Goal: Transaction & Acquisition: Purchase product/service

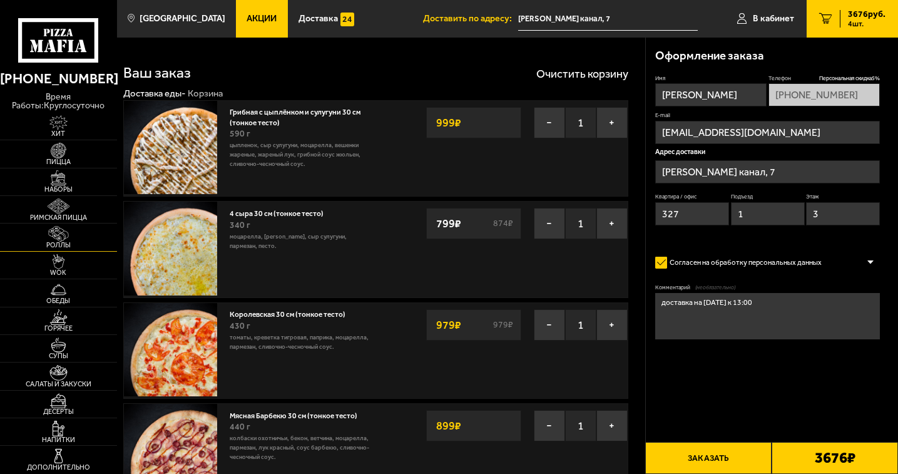
click at [66, 228] on img at bounding box center [59, 234] width 36 height 16
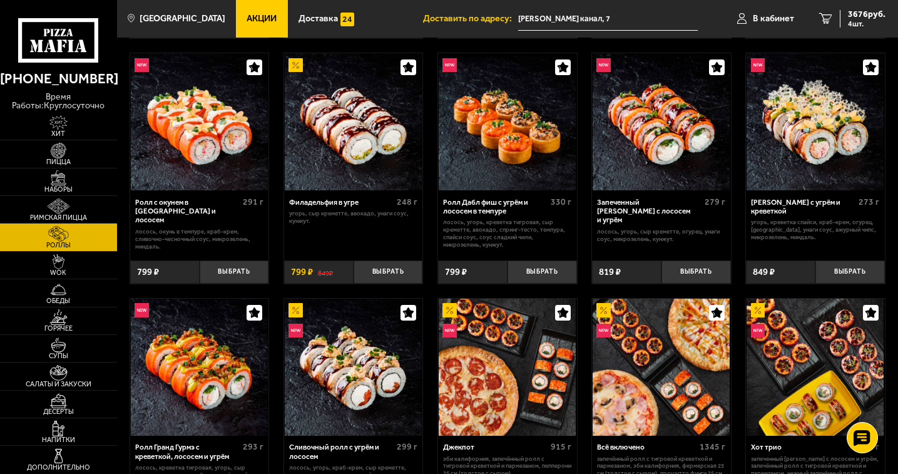
scroll to position [313, 0]
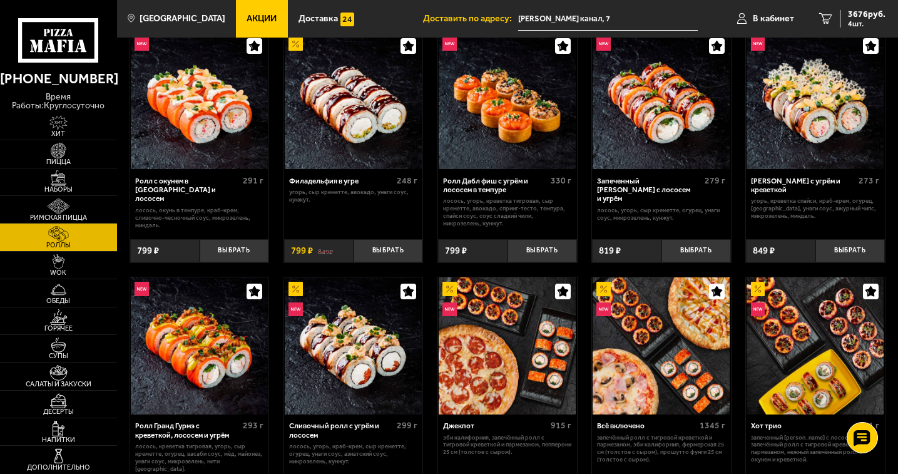
click at [655, 121] on img at bounding box center [660, 100] width 137 height 137
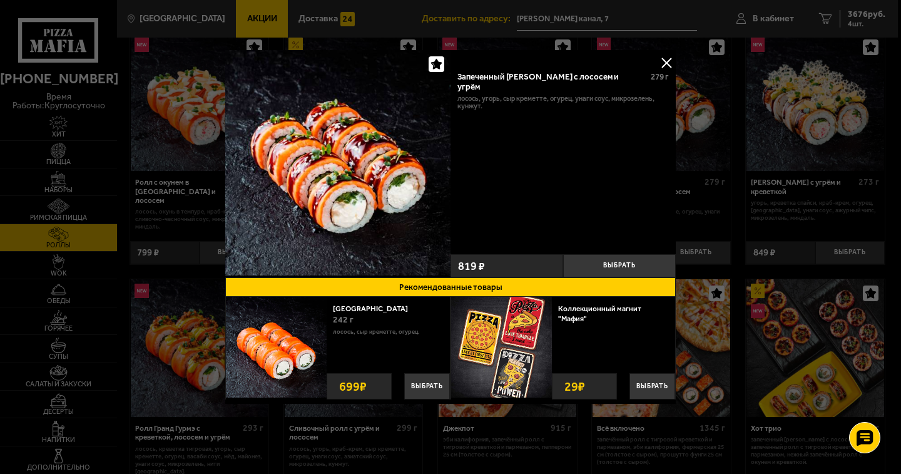
click at [669, 63] on button at bounding box center [666, 62] width 19 height 19
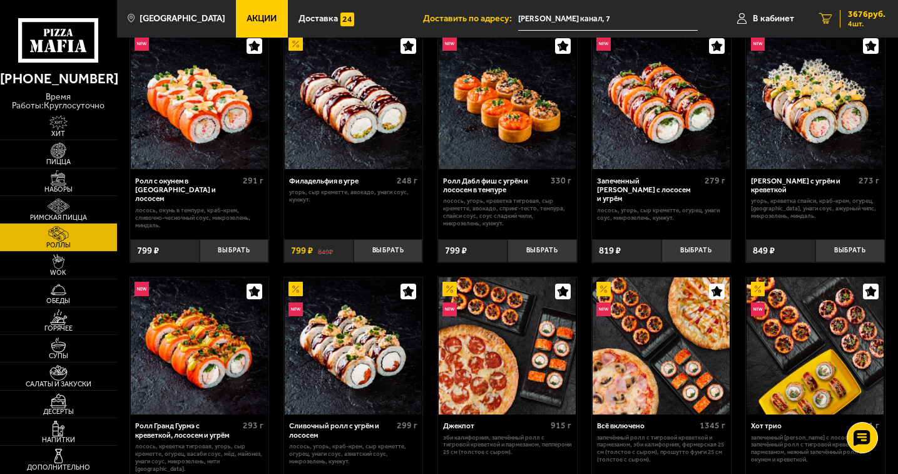
click at [871, 12] on span "3676 руб." at bounding box center [867, 14] width 38 height 9
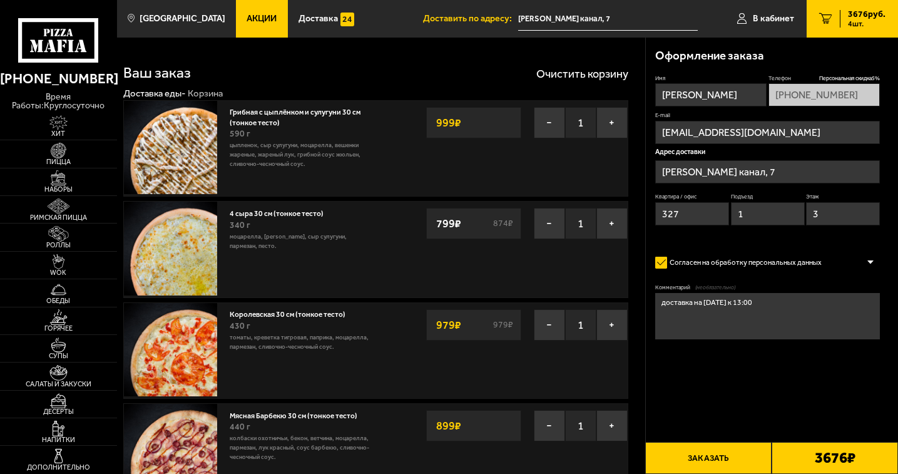
click at [863, 261] on div at bounding box center [870, 262] width 19 height 9
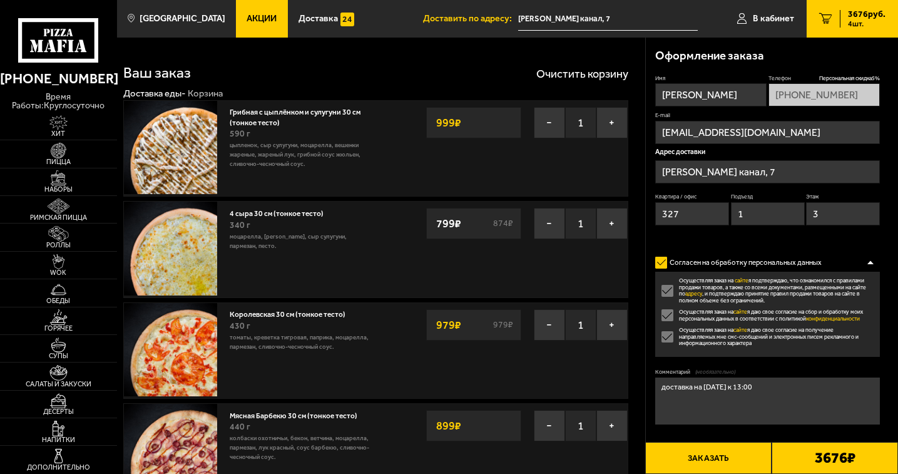
click at [711, 398] on textarea "доставка на [DATE] к 13:00" at bounding box center [767, 400] width 225 height 47
click at [59, 148] on img at bounding box center [59, 151] width 36 height 16
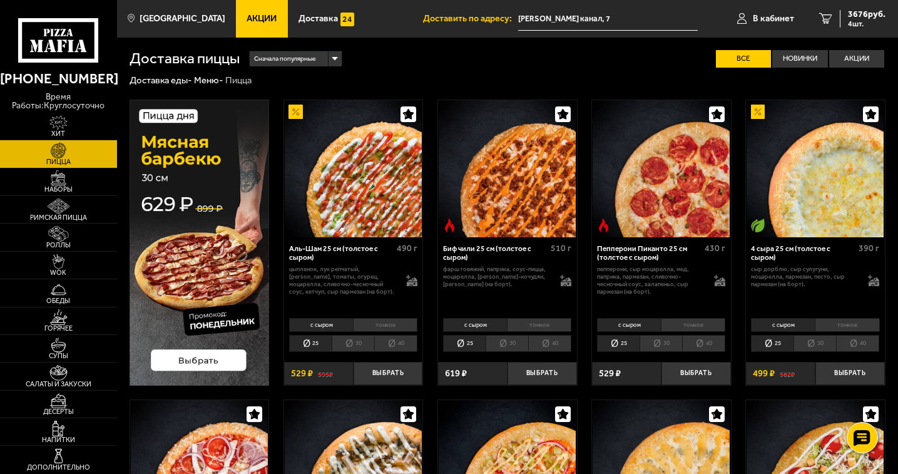
click at [335, 64] on div "Сначала популярные" at bounding box center [296, 58] width 92 height 15
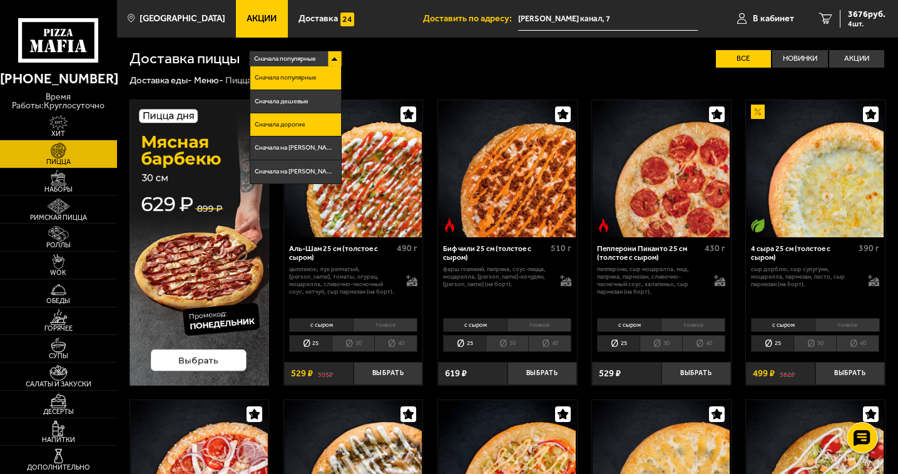
click at [310, 122] on li "Сначала дорогие" at bounding box center [295, 124] width 91 height 23
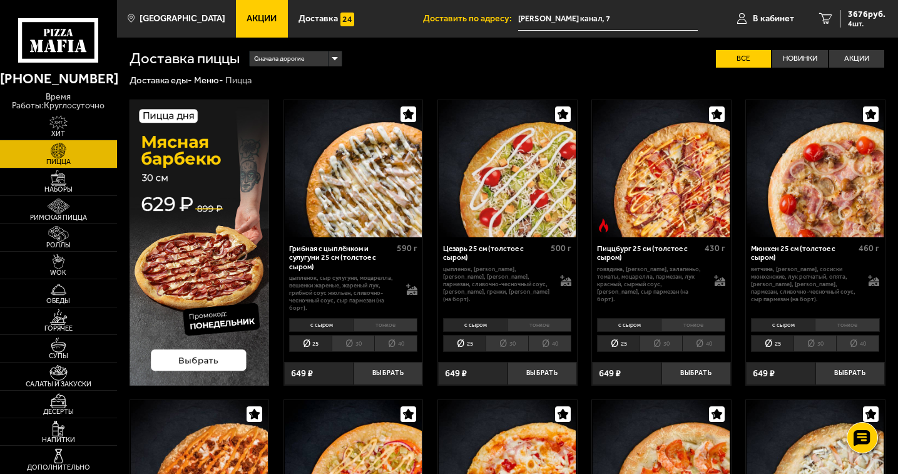
click at [544, 320] on li "тонкое" at bounding box center [539, 325] width 64 height 14
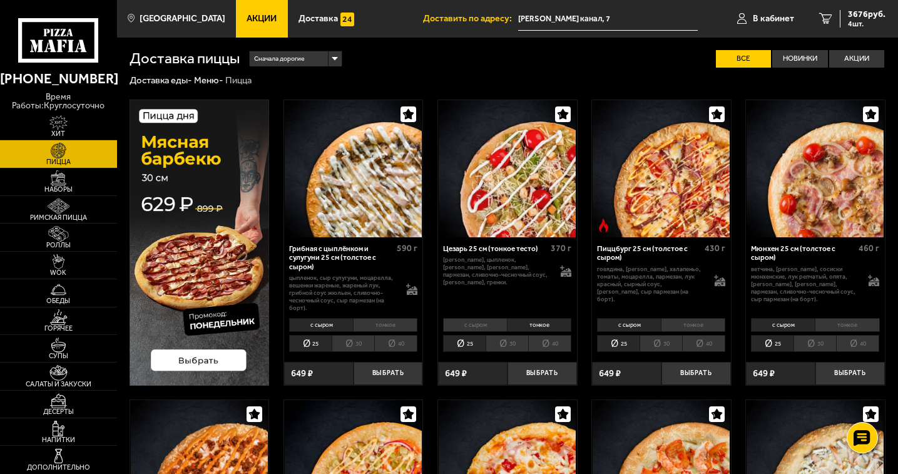
click at [510, 342] on li "30" at bounding box center [506, 343] width 43 height 17
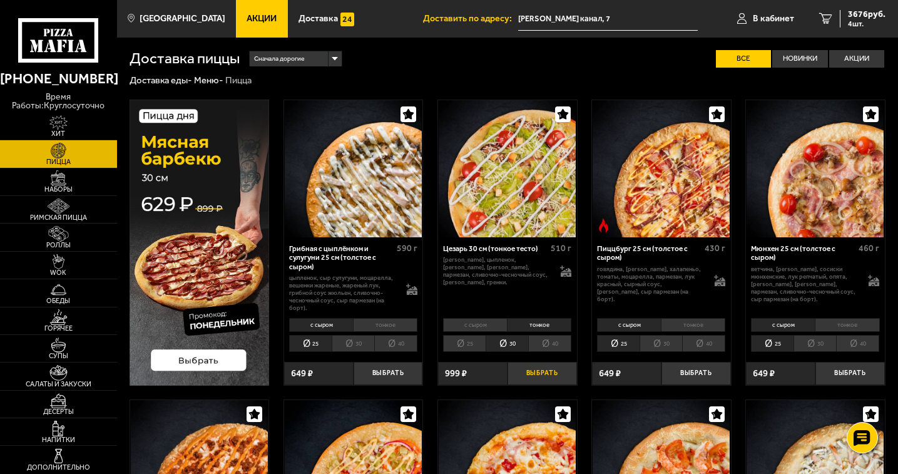
click at [555, 373] on button "Выбрать" at bounding box center [541, 373] width 69 height 23
click at [874, 18] on span "4675 руб." at bounding box center [867, 14] width 38 height 9
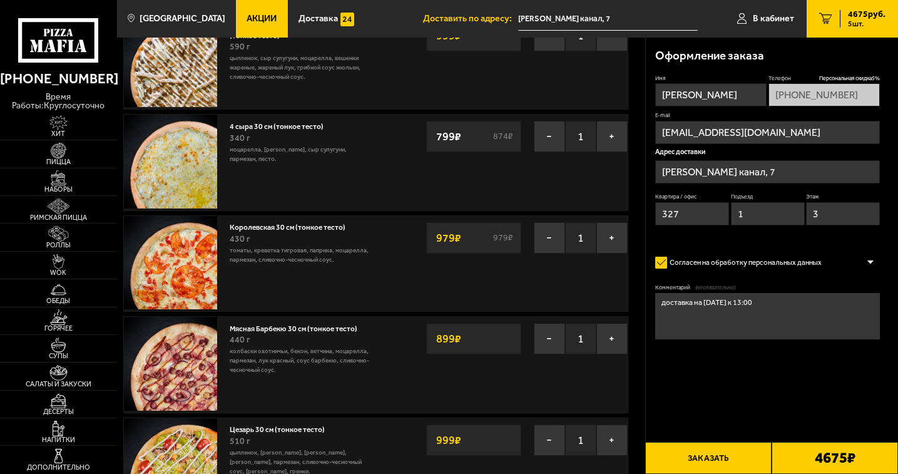
scroll to position [250, 0]
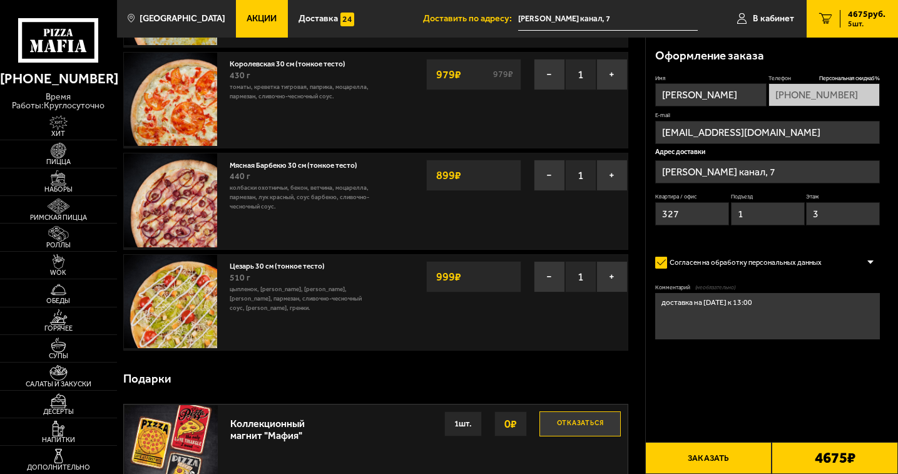
click at [345, 278] on div "510 г" at bounding box center [299, 278] width 139 height 14
click at [549, 277] on button "−" at bounding box center [549, 276] width 31 height 31
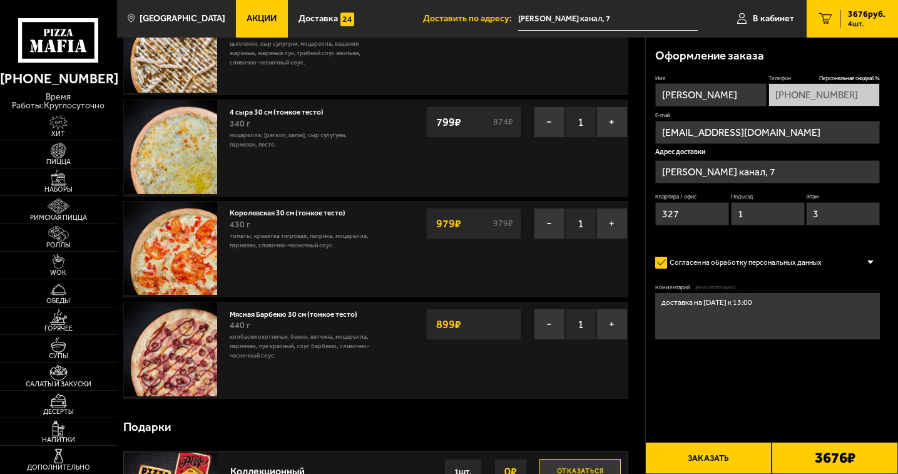
scroll to position [125, 0]
